Goal: Use online tool/utility: Utilize a website feature to perform a specific function

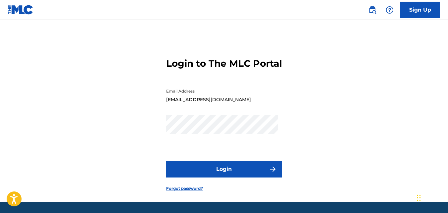
click at [224, 177] on button "Login" at bounding box center [224, 169] width 116 height 17
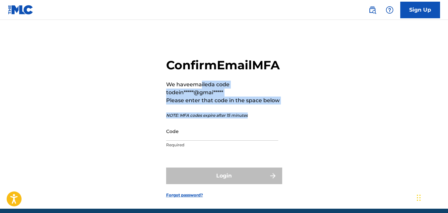
drag, startPoint x: 169, startPoint y: 134, endPoint x: 210, endPoint y: 103, distance: 50.6
click at [210, 103] on div "Confirm Email MFA We have emailed a code to dein*****@gmai***** Please enter th…" at bounding box center [224, 105] width 116 height 94
click at [343, 114] on div "Confirm Email MFA We have emailed a code to dein*****@gmai***** Please enter th…" at bounding box center [224, 122] width 448 height 172
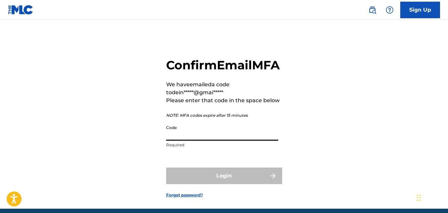
click at [226, 141] on input "Code" at bounding box center [222, 131] width 112 height 19
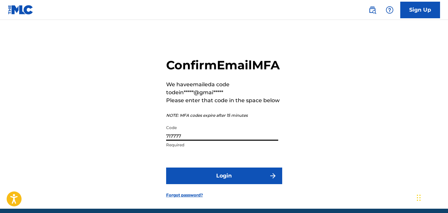
type input "717777"
click at [230, 184] on button "Login" at bounding box center [224, 175] width 116 height 17
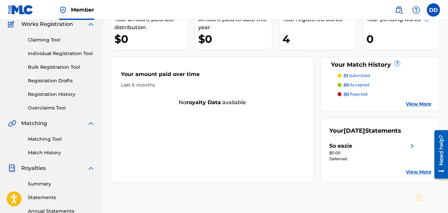
scroll to position [67, 0]
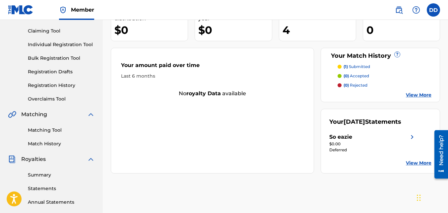
click at [45, 131] on link "Matching Tool" at bounding box center [61, 130] width 67 height 7
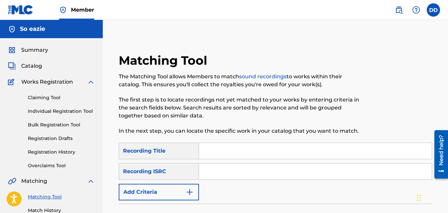
click at [241, 150] on input "Search Form" at bounding box center [315, 151] width 233 height 16
type input "coming home"
click at [249, 168] on input "Search Form" at bounding box center [315, 171] width 233 height 16
paste input "QZHN82453427"
type input "QZHN82453427"
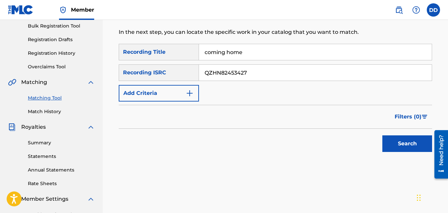
scroll to position [104, 0]
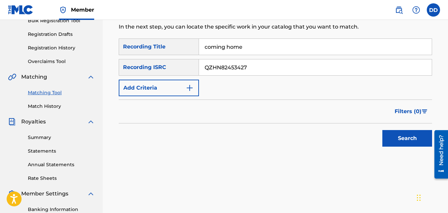
click at [388, 142] on button "Search" at bounding box center [407, 138] width 50 height 17
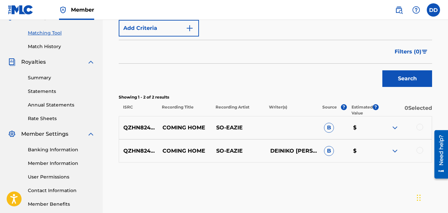
scroll to position [173, 0]
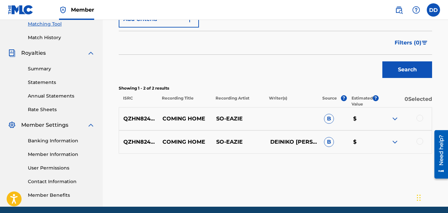
click at [395, 117] on img at bounding box center [395, 119] width 8 height 8
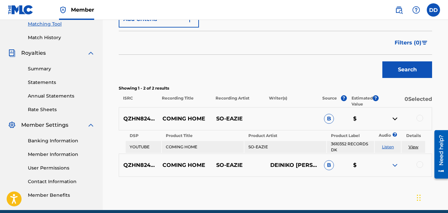
click at [298, 112] on div "QZHN82453427 COMING HOME SO-EAZIE B $" at bounding box center [275, 118] width 313 height 23
click at [393, 166] on img at bounding box center [395, 165] width 8 height 8
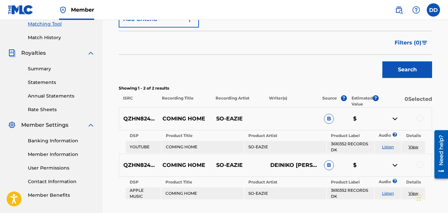
click at [228, 194] on td "COMING HOME" at bounding box center [203, 193] width 82 height 12
click at [396, 119] on img at bounding box center [395, 119] width 8 height 8
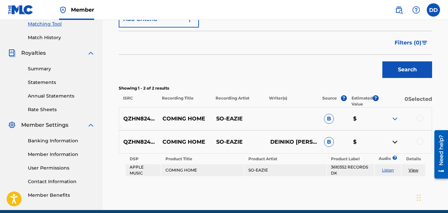
click at [392, 141] on img at bounding box center [395, 142] width 8 height 8
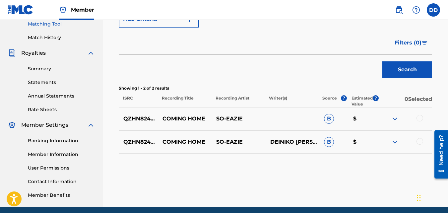
click at [274, 120] on div "QZHN82453427 COMING HOME SO-EAZIE B $" at bounding box center [275, 118] width 313 height 23
click at [171, 118] on p "COMING HOME" at bounding box center [185, 119] width 54 height 8
click at [182, 112] on div "QZHN82453427 COMING HOME SO-EAZIE B $" at bounding box center [275, 118] width 313 height 23
click at [283, 124] on div "QZHN82453427 COMING HOME SO-EAZIE B $" at bounding box center [275, 118] width 313 height 23
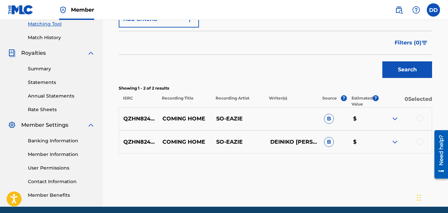
click at [255, 145] on p "SO-EAZIE" at bounding box center [239, 142] width 54 height 8
click at [420, 120] on div at bounding box center [420, 118] width 7 height 7
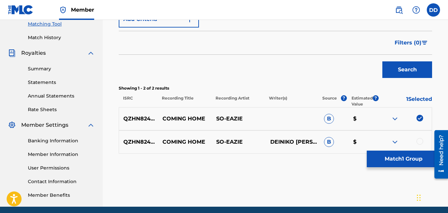
click at [420, 143] on div at bounding box center [420, 141] width 7 height 7
click at [395, 157] on button "Match 2 Groups" at bounding box center [403, 159] width 73 height 17
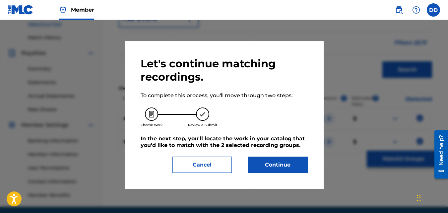
click at [274, 163] on button "Continue" at bounding box center [278, 165] width 60 height 17
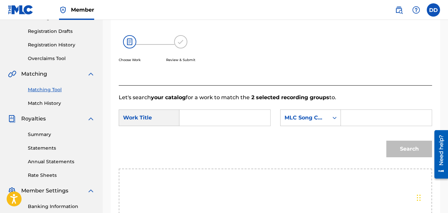
scroll to position [108, 0]
click at [229, 124] on input "Search Form" at bounding box center [225, 117] width 80 height 16
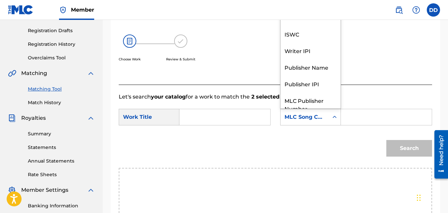
click at [321, 121] on div "MLC Song Code" at bounding box center [305, 117] width 40 height 8
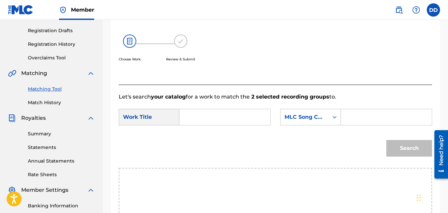
click at [321, 121] on div "MLC Song Code" at bounding box center [305, 117] width 40 height 8
click at [211, 125] on input "Search Form" at bounding box center [225, 117] width 80 height 16
type input "coming home"
click at [381, 123] on input "Search Form" at bounding box center [387, 117] width 80 height 16
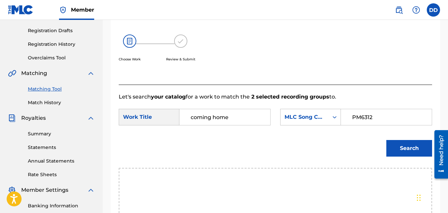
click at [403, 153] on button "Search" at bounding box center [409, 148] width 46 height 17
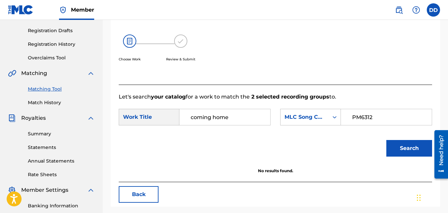
click at [390, 124] on input "PM6312" at bounding box center [387, 117] width 80 height 16
type input "P"
type input "CL0X1T"
click at [396, 153] on button "Search" at bounding box center [409, 148] width 46 height 17
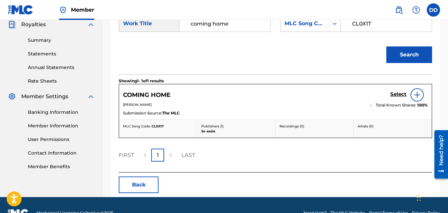
scroll to position [202, 0]
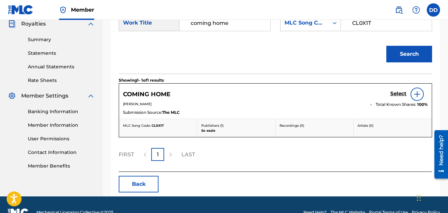
click at [418, 98] on img at bounding box center [417, 94] width 8 height 8
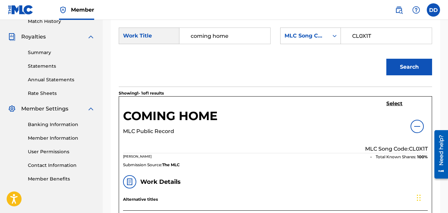
scroll to position [190, 0]
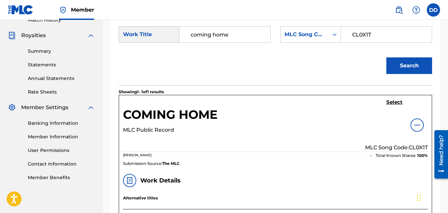
click at [389, 105] on h5 "Select" at bounding box center [394, 102] width 16 height 6
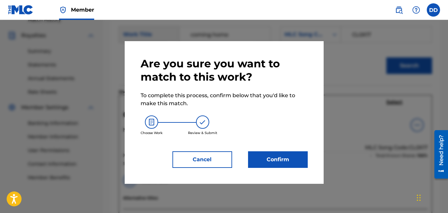
click at [265, 155] on button "Confirm" at bounding box center [278, 159] width 60 height 17
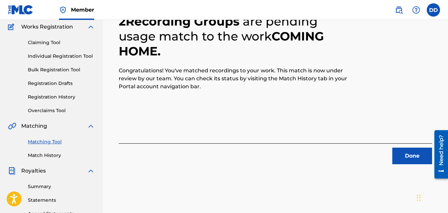
scroll to position [36, 0]
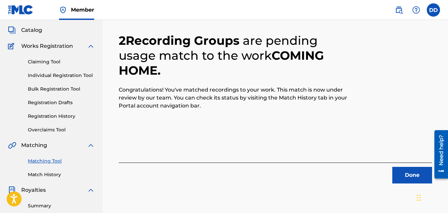
click at [50, 161] on link "Matching Tool" at bounding box center [61, 161] width 67 height 7
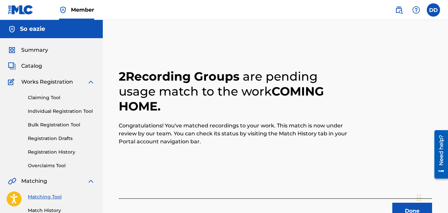
click at [399, 209] on button "Done" at bounding box center [412, 211] width 40 height 17
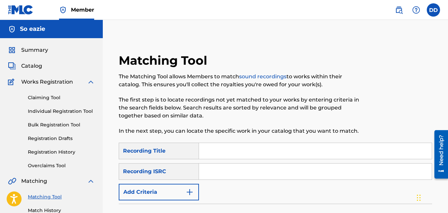
click at [236, 151] on input "Search Form" at bounding box center [315, 151] width 233 height 16
type input "broken"
click at [222, 175] on input "Search Form" at bounding box center [315, 171] width 233 height 16
paste input "QZWFJ2411761"
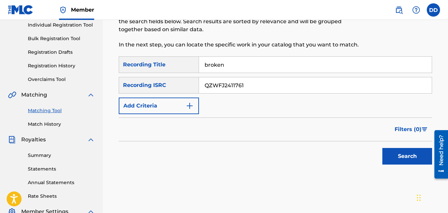
scroll to position [88, 0]
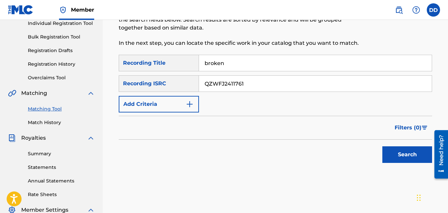
type input "QZWFJ2411761"
click at [398, 152] on button "Search" at bounding box center [407, 154] width 50 height 17
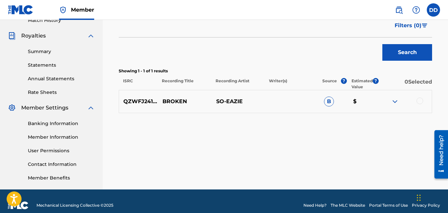
scroll to position [194, 0]
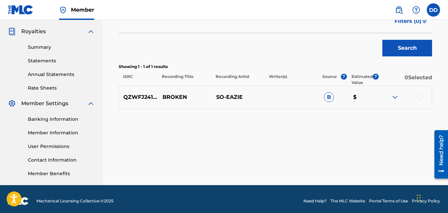
click at [422, 98] on div at bounding box center [420, 96] width 7 height 7
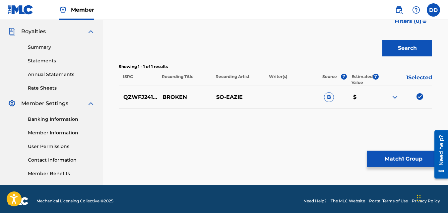
click at [386, 154] on button "Match 1 Group" at bounding box center [403, 159] width 73 height 17
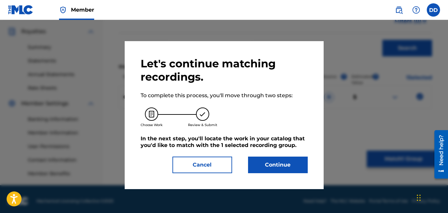
click at [279, 162] on button "Continue" at bounding box center [278, 165] width 60 height 17
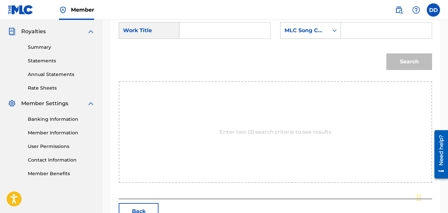
click at [249, 33] on input "Search Form" at bounding box center [225, 31] width 80 height 16
type input "broken"
click at [375, 38] on input "Search Form" at bounding box center [387, 31] width 80 height 16
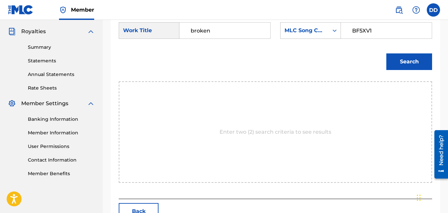
type input "BF5XV1"
click at [417, 66] on button "Search" at bounding box center [409, 61] width 46 height 17
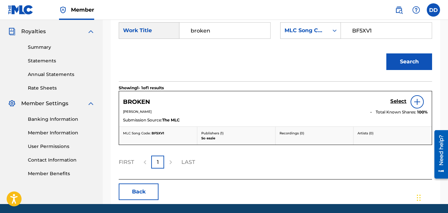
click at [401, 104] on h5 "Select" at bounding box center [398, 101] width 16 height 6
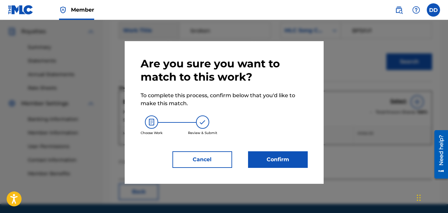
click at [284, 158] on button "Confirm" at bounding box center [278, 159] width 60 height 17
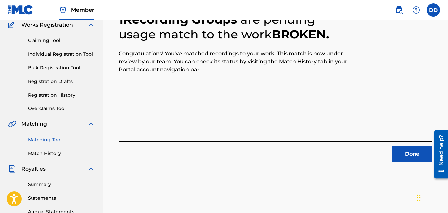
scroll to position [56, 0]
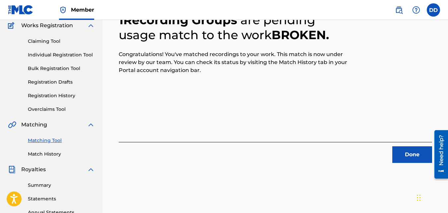
click at [403, 151] on button "Done" at bounding box center [412, 154] width 40 height 17
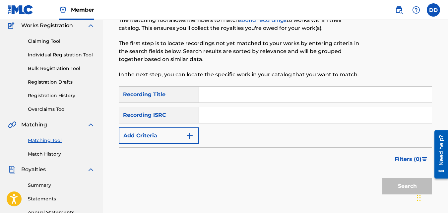
click at [207, 98] on input "Search Form" at bounding box center [315, 95] width 233 height 16
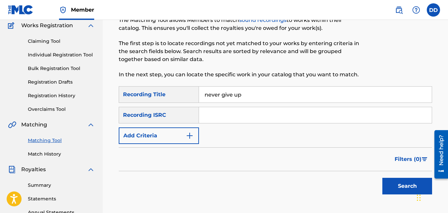
type input "never give up"
click at [231, 116] on input "Search Form" at bounding box center [315, 115] width 233 height 16
paste input "QZDA72297942"
type input "QZDA72297942"
click at [410, 189] on button "Search" at bounding box center [407, 186] width 50 height 17
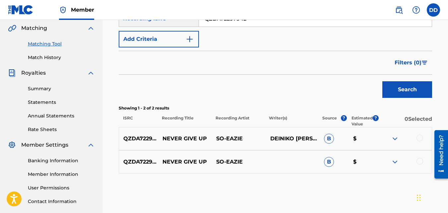
scroll to position [154, 0]
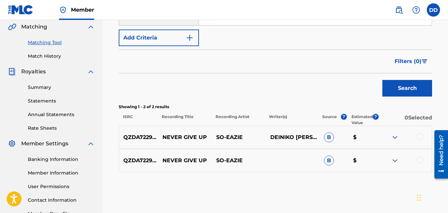
click at [279, 161] on div "QZDA72297942 NEVER GIVE UP SO-EAZIE B $" at bounding box center [275, 160] width 313 height 23
click at [220, 153] on div "QZDA72297942 NEVER GIVE UP SO-EAZIE B $" at bounding box center [275, 160] width 313 height 23
click at [394, 162] on img at bounding box center [395, 161] width 8 height 8
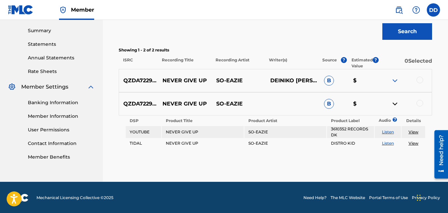
scroll to position [212, 0]
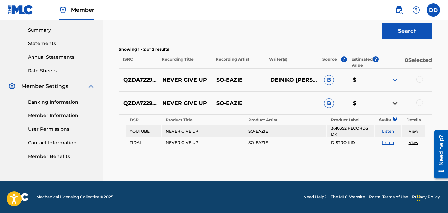
click at [395, 82] on img at bounding box center [395, 80] width 8 height 8
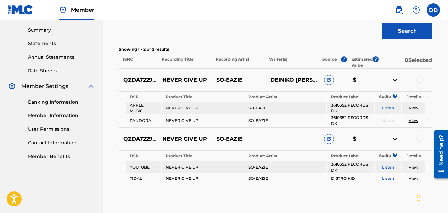
click at [419, 81] on div at bounding box center [420, 79] width 7 height 7
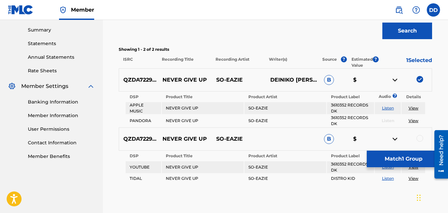
click at [422, 140] on div at bounding box center [420, 138] width 7 height 7
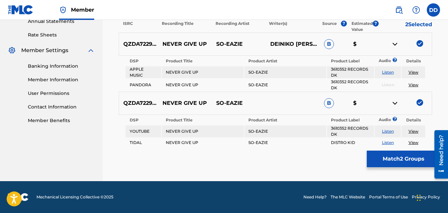
click at [384, 165] on button "Match 2 Groups" at bounding box center [403, 159] width 73 height 17
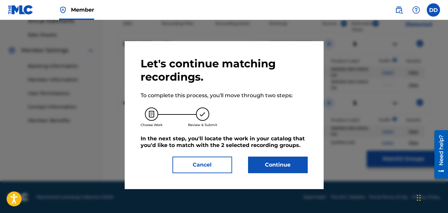
click at [264, 163] on button "Continue" at bounding box center [278, 165] width 60 height 17
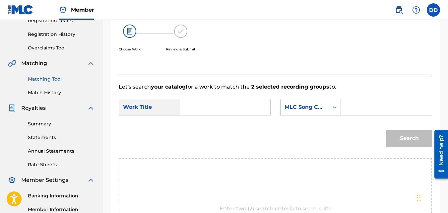
scroll to position [115, 0]
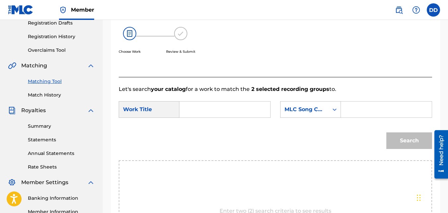
click at [232, 115] on input "Search Form" at bounding box center [225, 109] width 80 height 16
click at [231, 130] on div "never give up" at bounding box center [224, 124] width 79 height 12
type input "never give up"
click at [374, 117] on input "Search Form" at bounding box center [387, 109] width 80 height 16
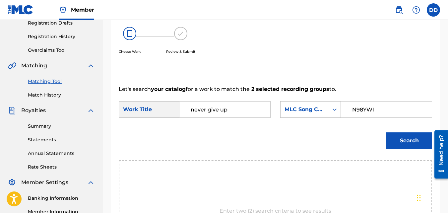
type input "N98YWI"
click at [398, 147] on button "Search" at bounding box center [409, 140] width 46 height 17
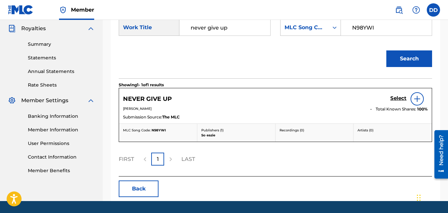
scroll to position [199, 0]
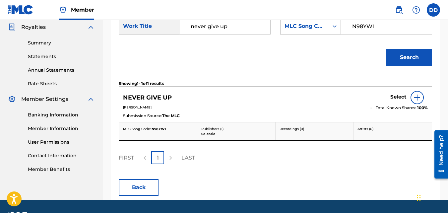
click at [399, 100] on h5 "Select" at bounding box center [398, 97] width 16 height 6
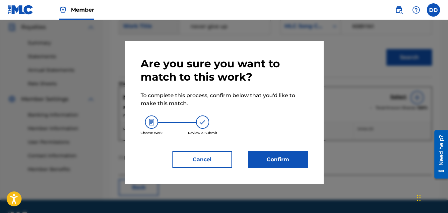
click at [288, 161] on button "Confirm" at bounding box center [278, 159] width 60 height 17
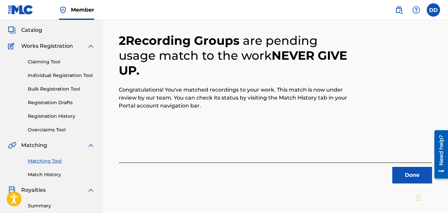
scroll to position [33, 0]
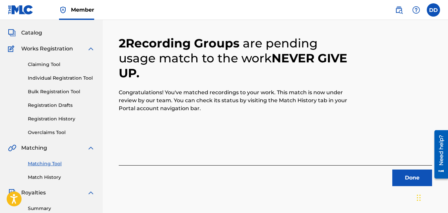
click at [411, 180] on button "Done" at bounding box center [412, 177] width 40 height 17
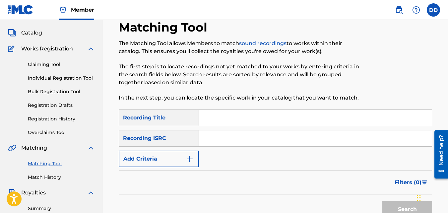
click at [50, 177] on link "Match History" at bounding box center [61, 177] width 67 height 7
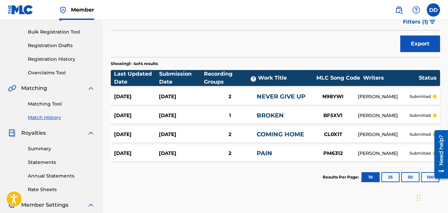
scroll to position [96, 0]
